Goal: Browse casually

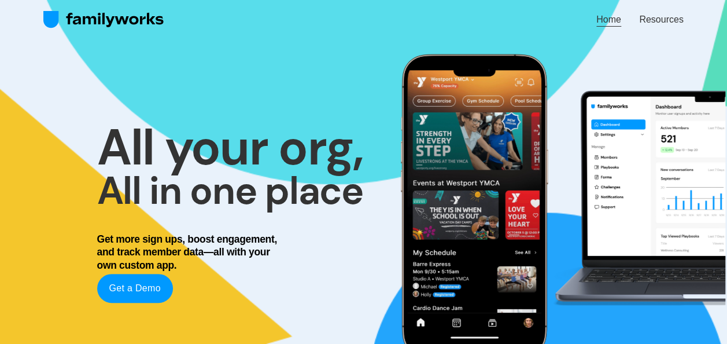
click at [600, 20] on link "Home" at bounding box center [608, 20] width 25 height 16
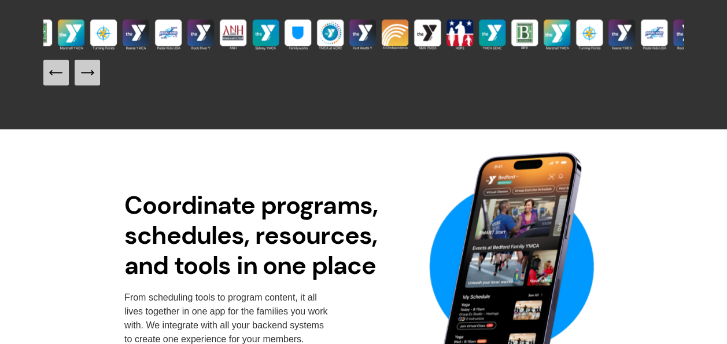
scroll to position [1032, 0]
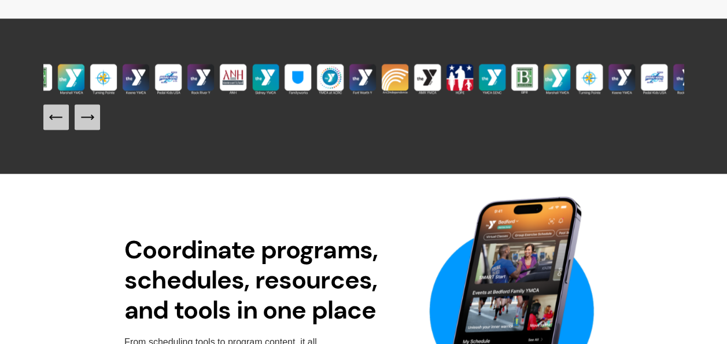
click at [436, 95] on img at bounding box center [427, 78] width 32 height 32
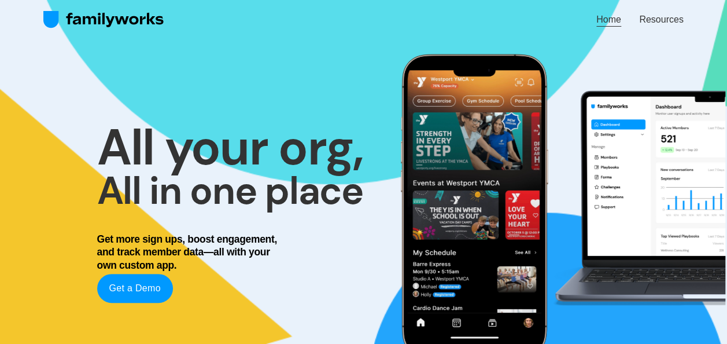
click at [73, 19] on img at bounding box center [103, 19] width 121 height 19
